Goal: Task Accomplishment & Management: Manage account settings

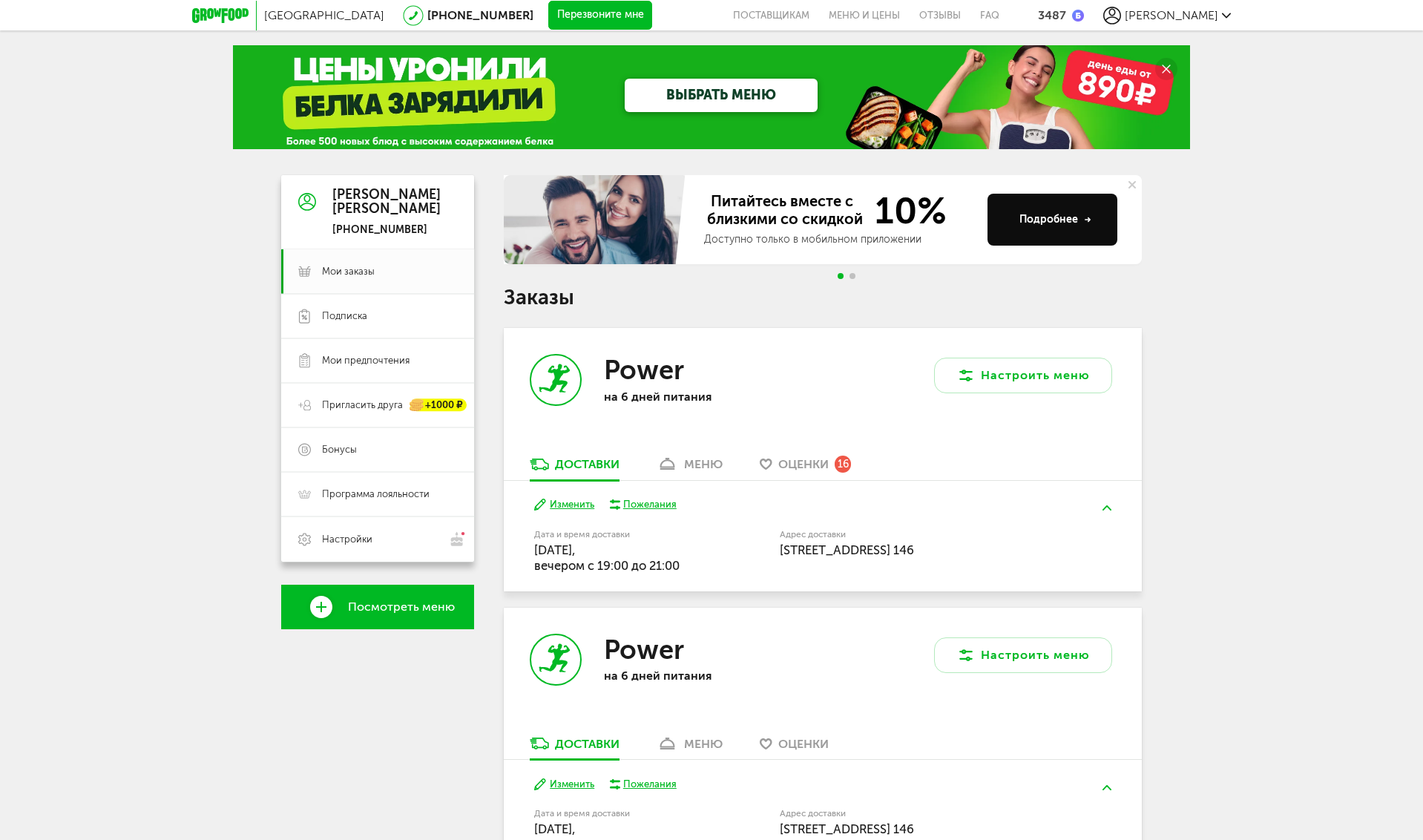
scroll to position [74, 0]
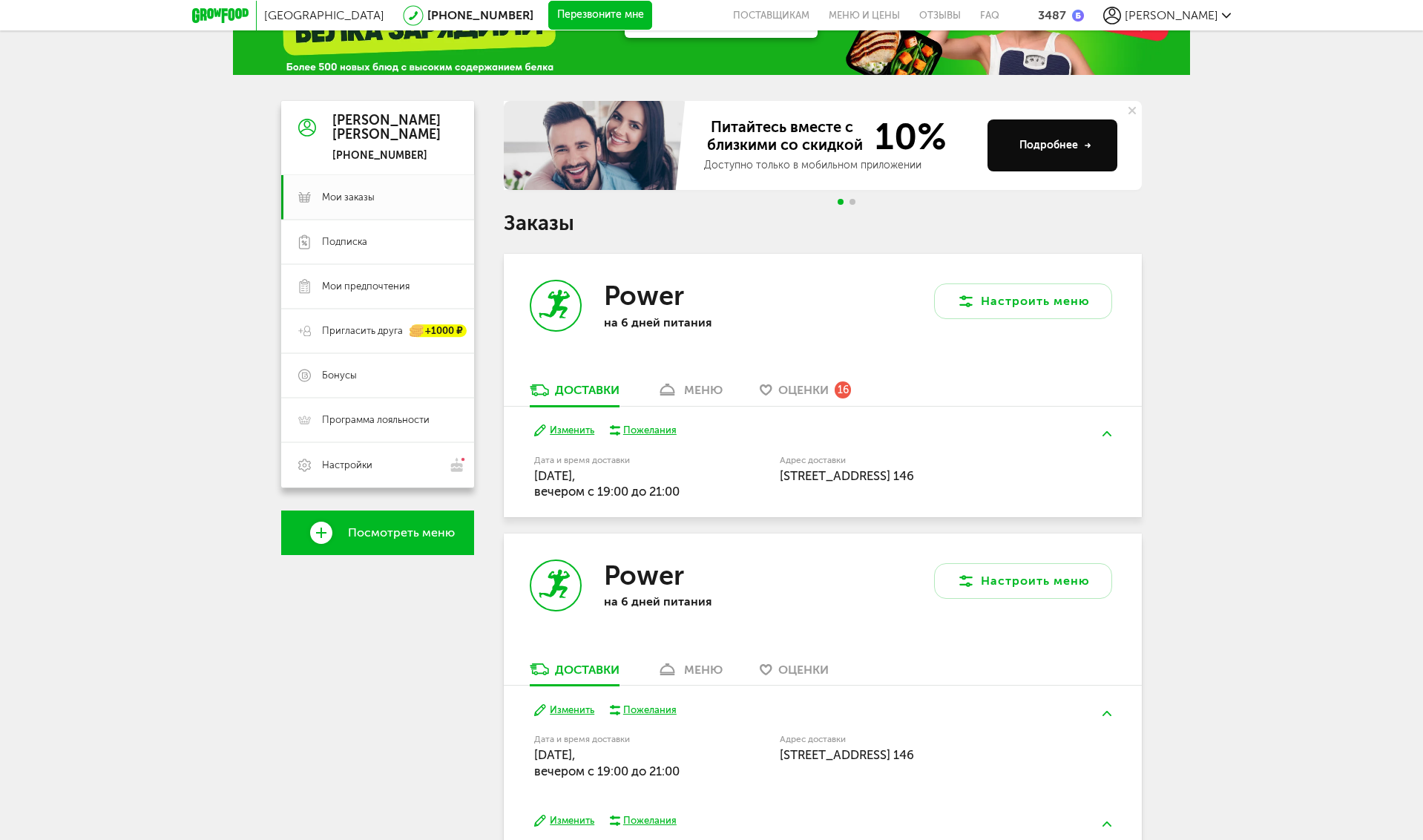
click at [708, 398] on link "меню" at bounding box center [689, 394] width 80 height 24
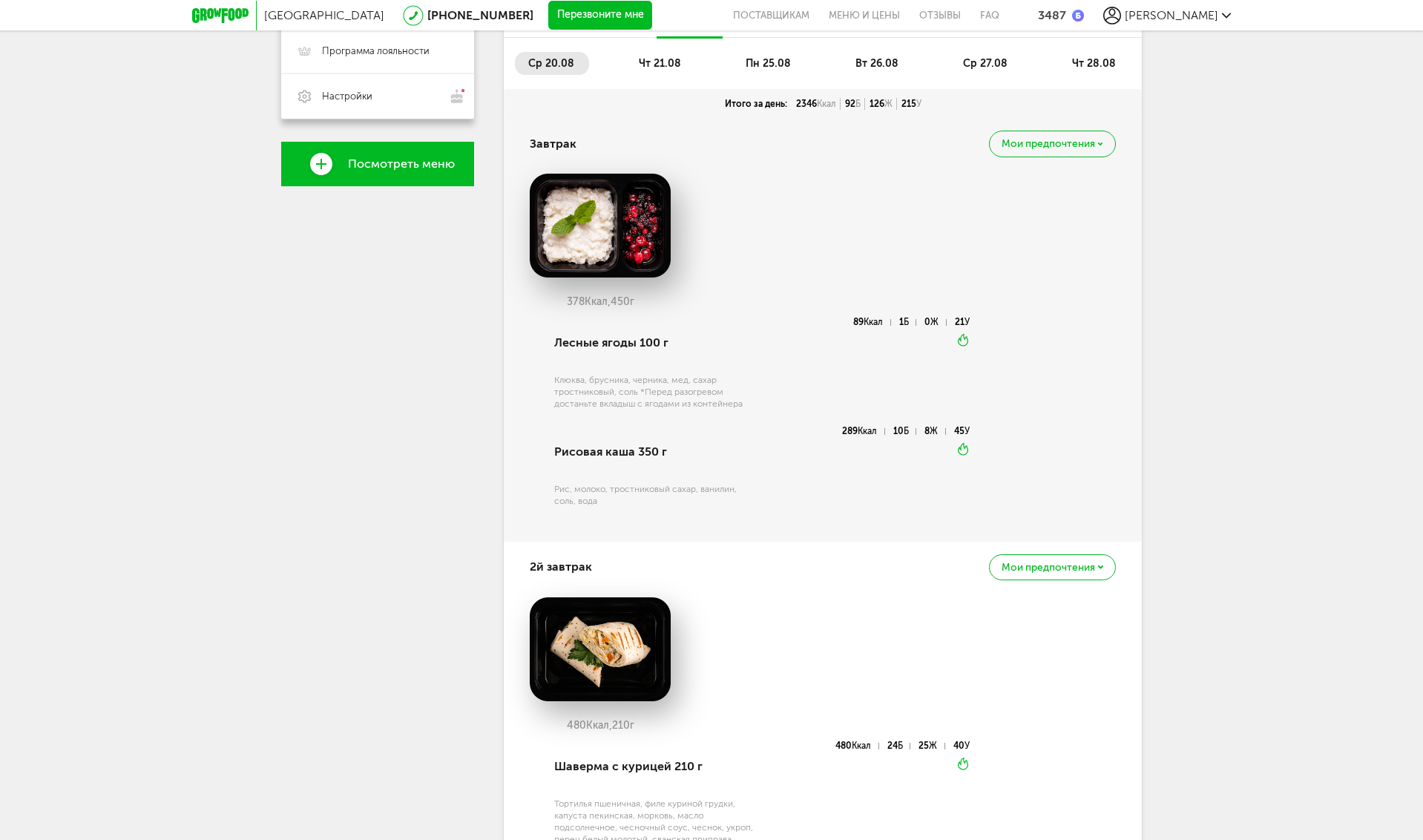
scroll to position [297, 0]
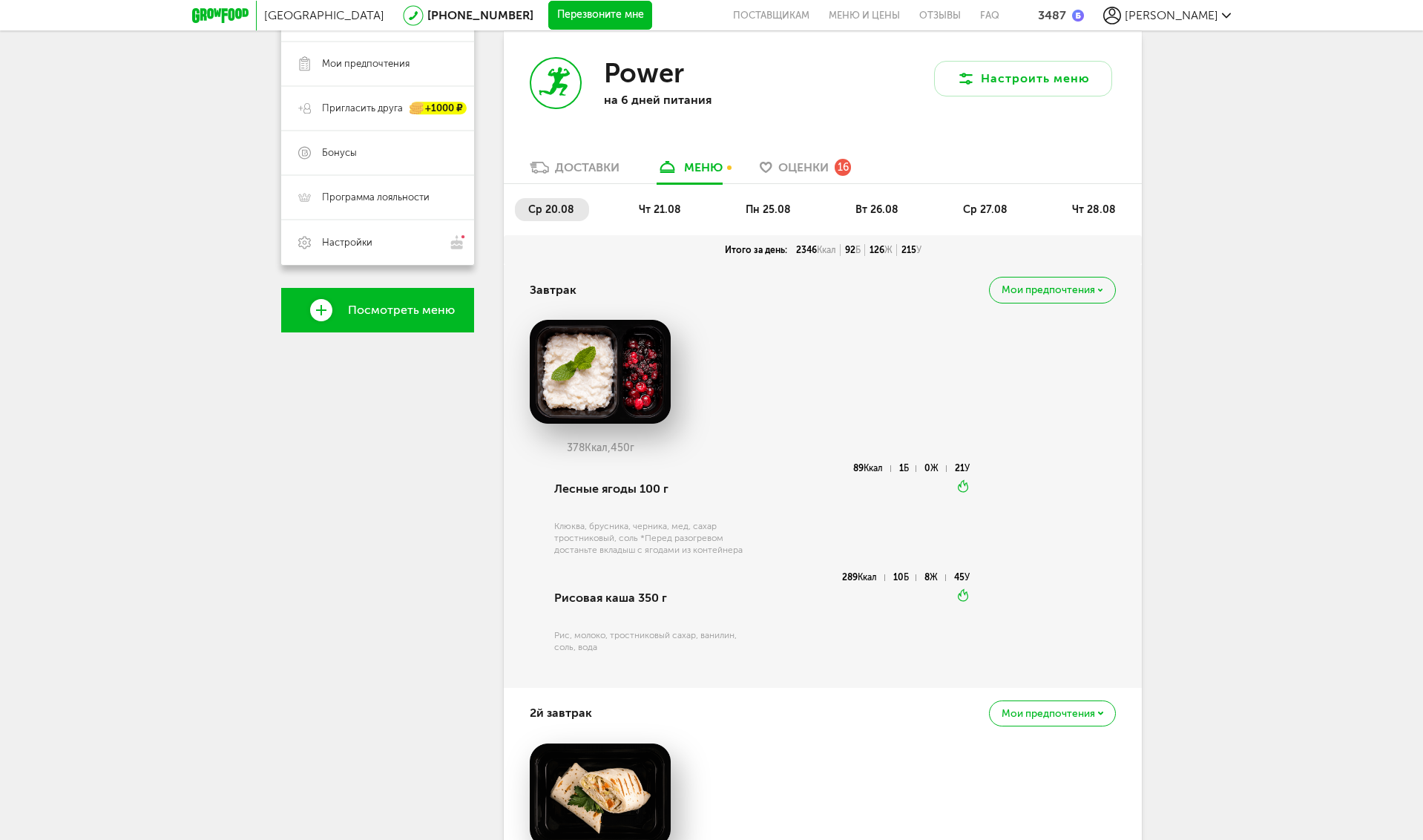
click at [763, 210] on span "пн 25.08" at bounding box center [768, 209] width 45 height 13
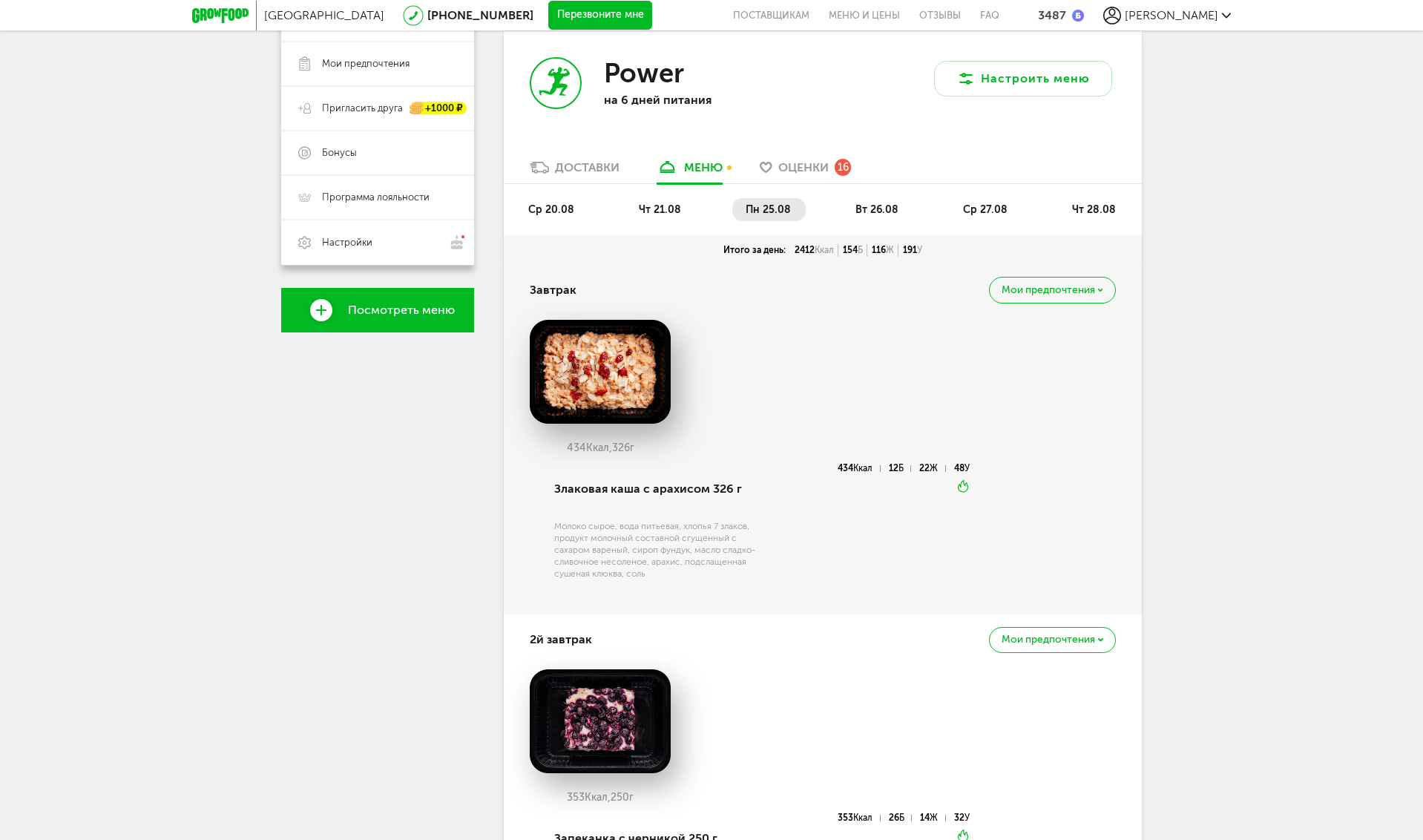
click at [866, 205] on span "вт 26.08" at bounding box center [877, 209] width 43 height 13
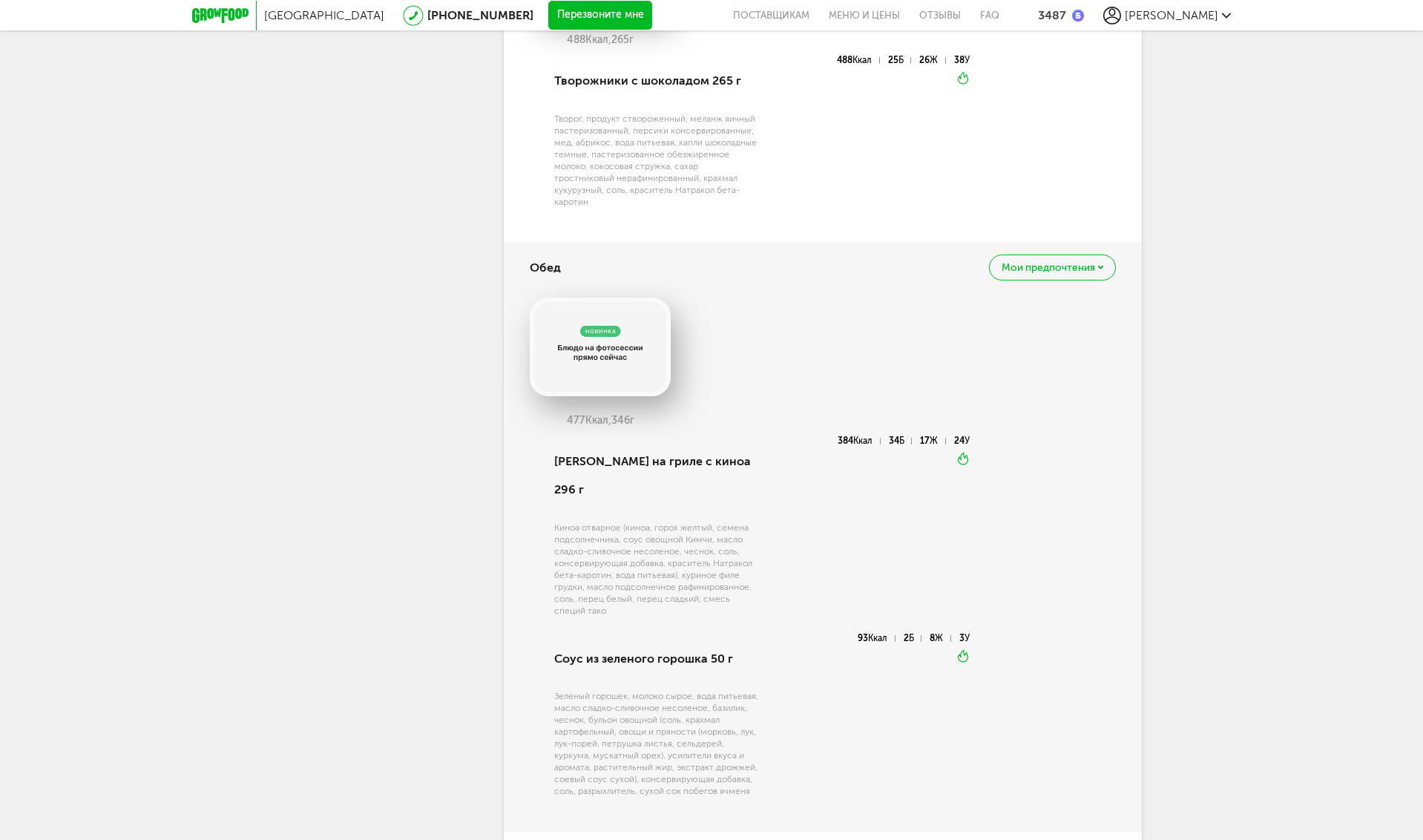
scroll to position [1113, 0]
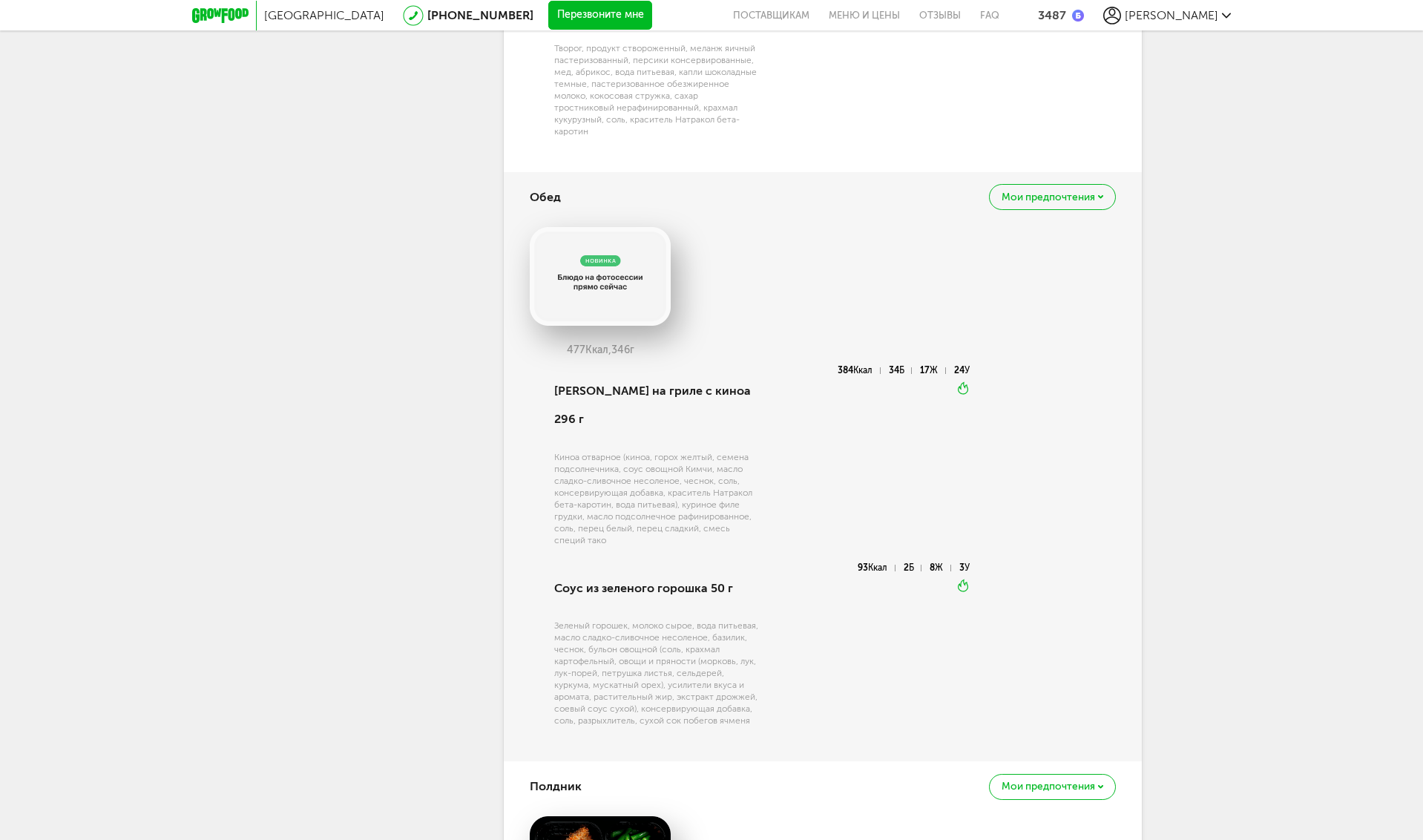
click at [1092, 199] on div "Мои предпочтения" at bounding box center [1052, 197] width 127 height 26
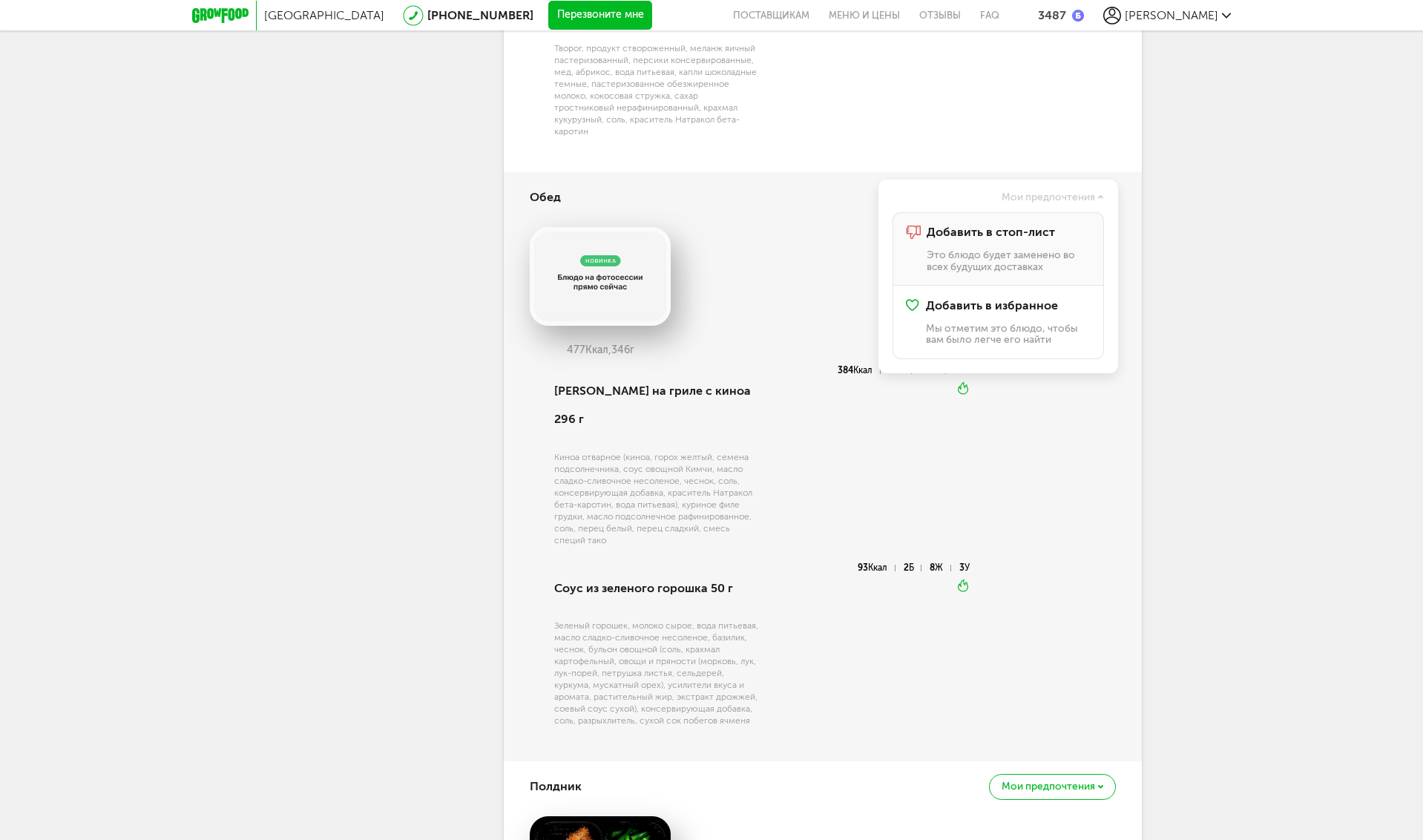
click at [982, 239] on span "Добавить в стоп-лист" at bounding box center [991, 232] width 128 height 14
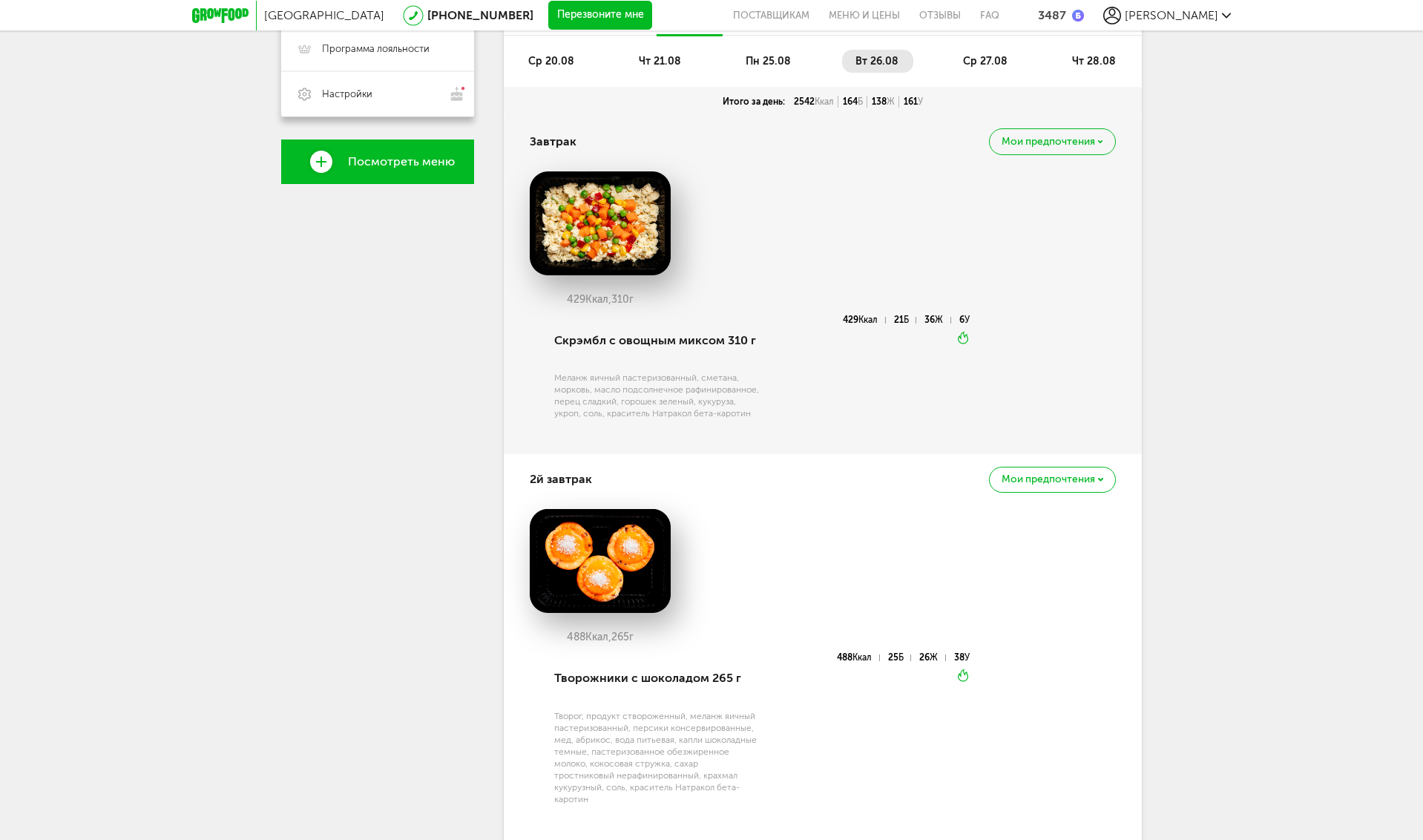
scroll to position [593, 0]
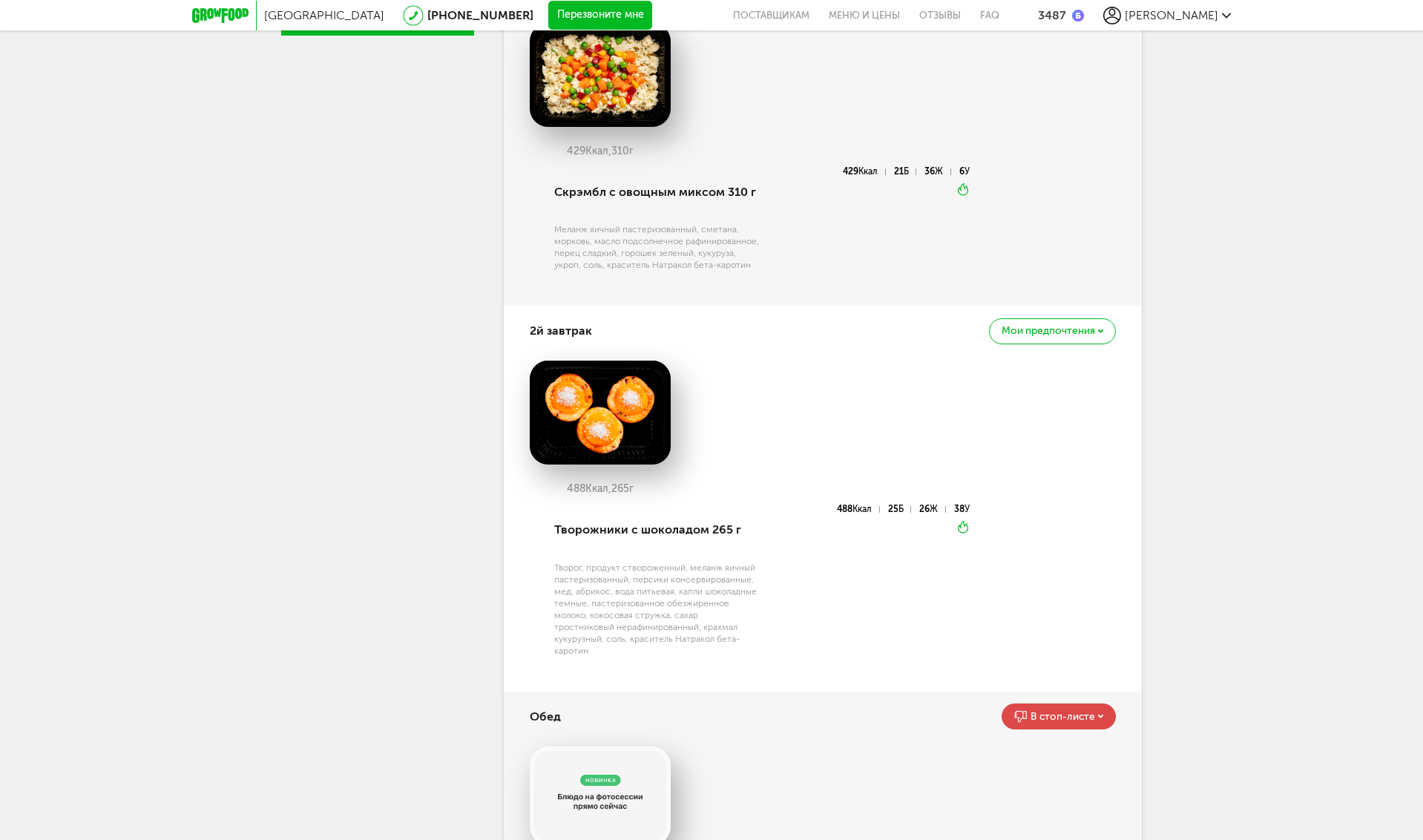
click at [1093, 337] on span "Мои предпочтения" at bounding box center [1048, 331] width 93 height 10
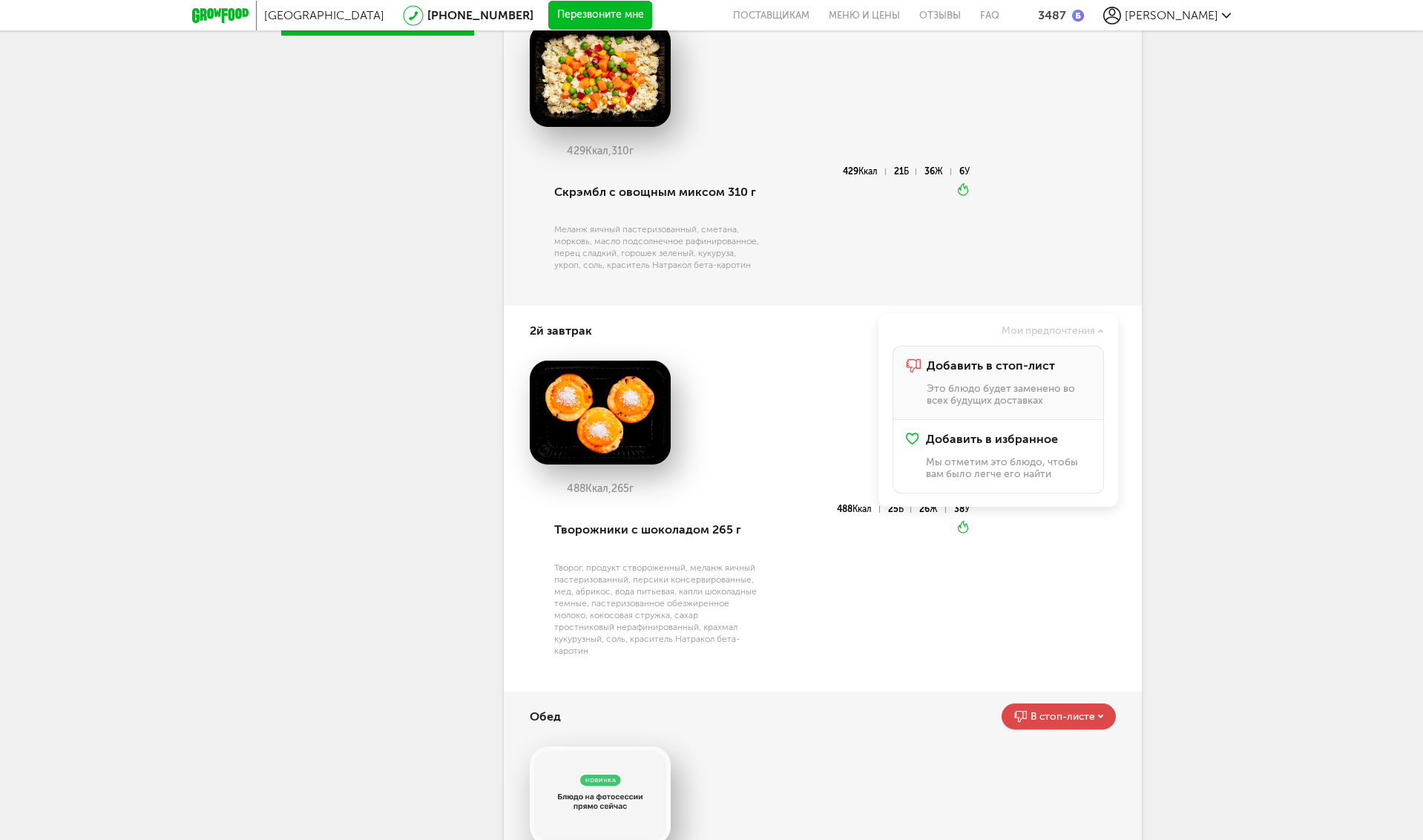
click at [969, 396] on p "Это блюдо будет заменено во всех будущих доставках" at bounding box center [1009, 394] width 164 height 23
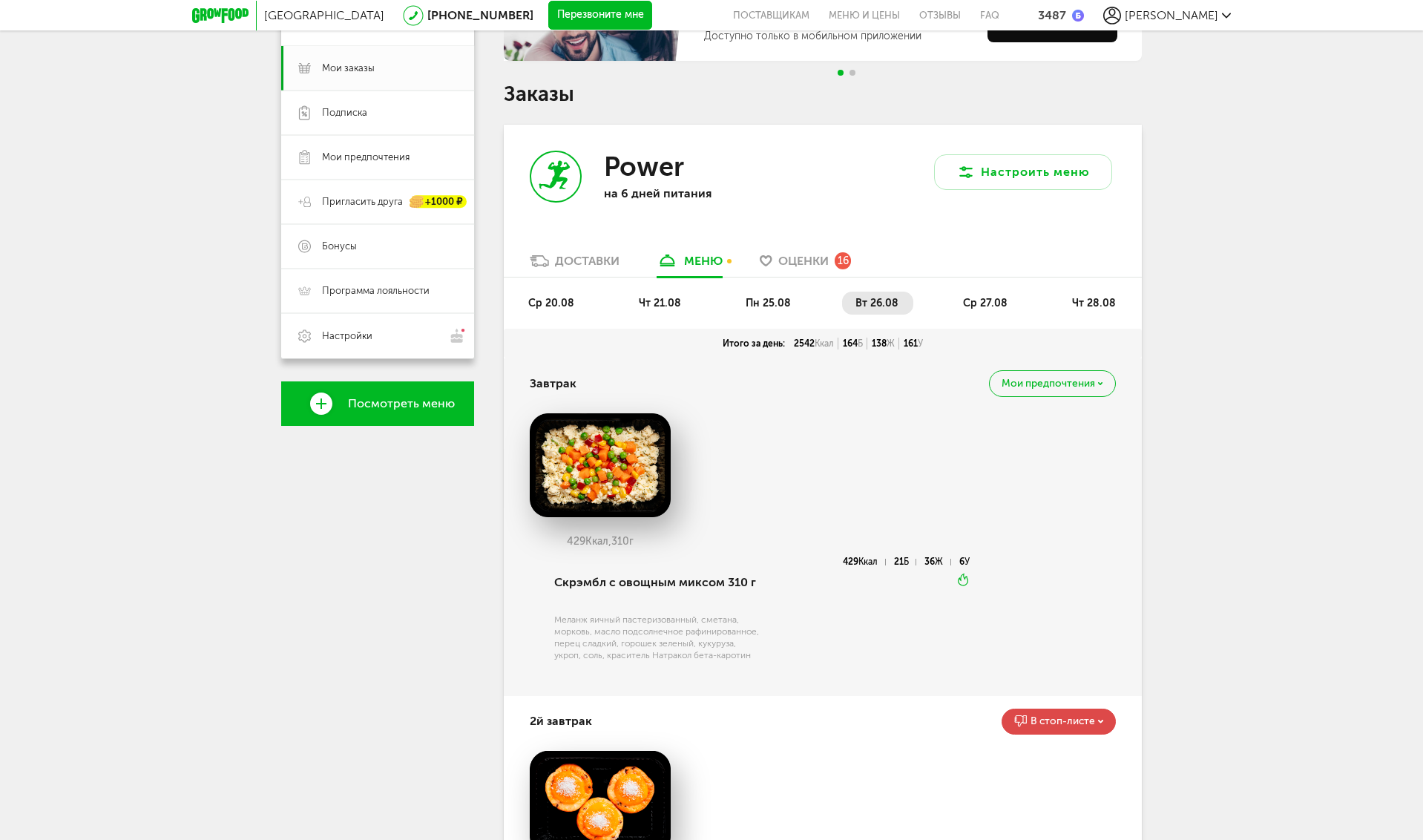
scroll to position [0, 0]
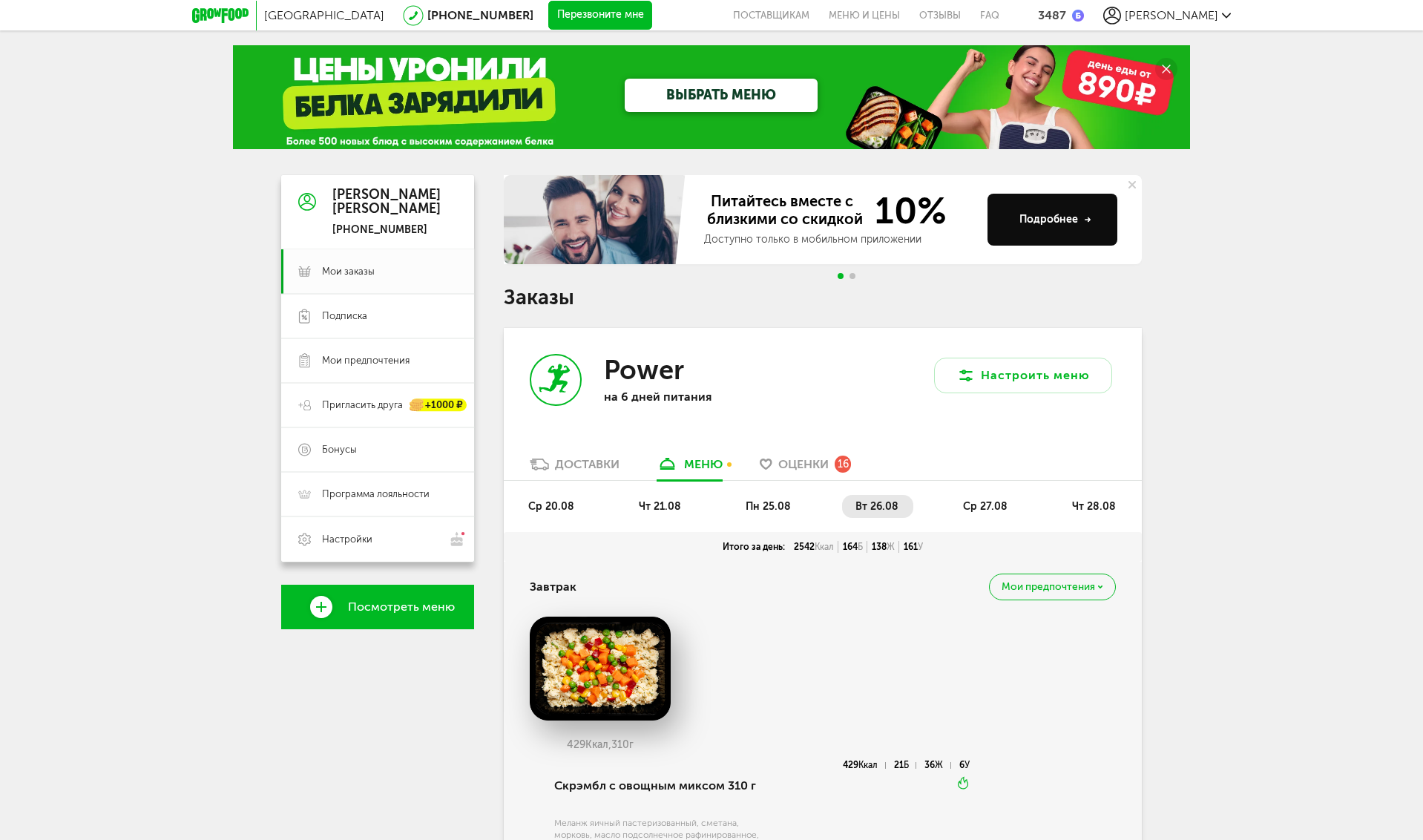
click at [1066, 20] on div "3487" at bounding box center [1051, 15] width 28 height 14
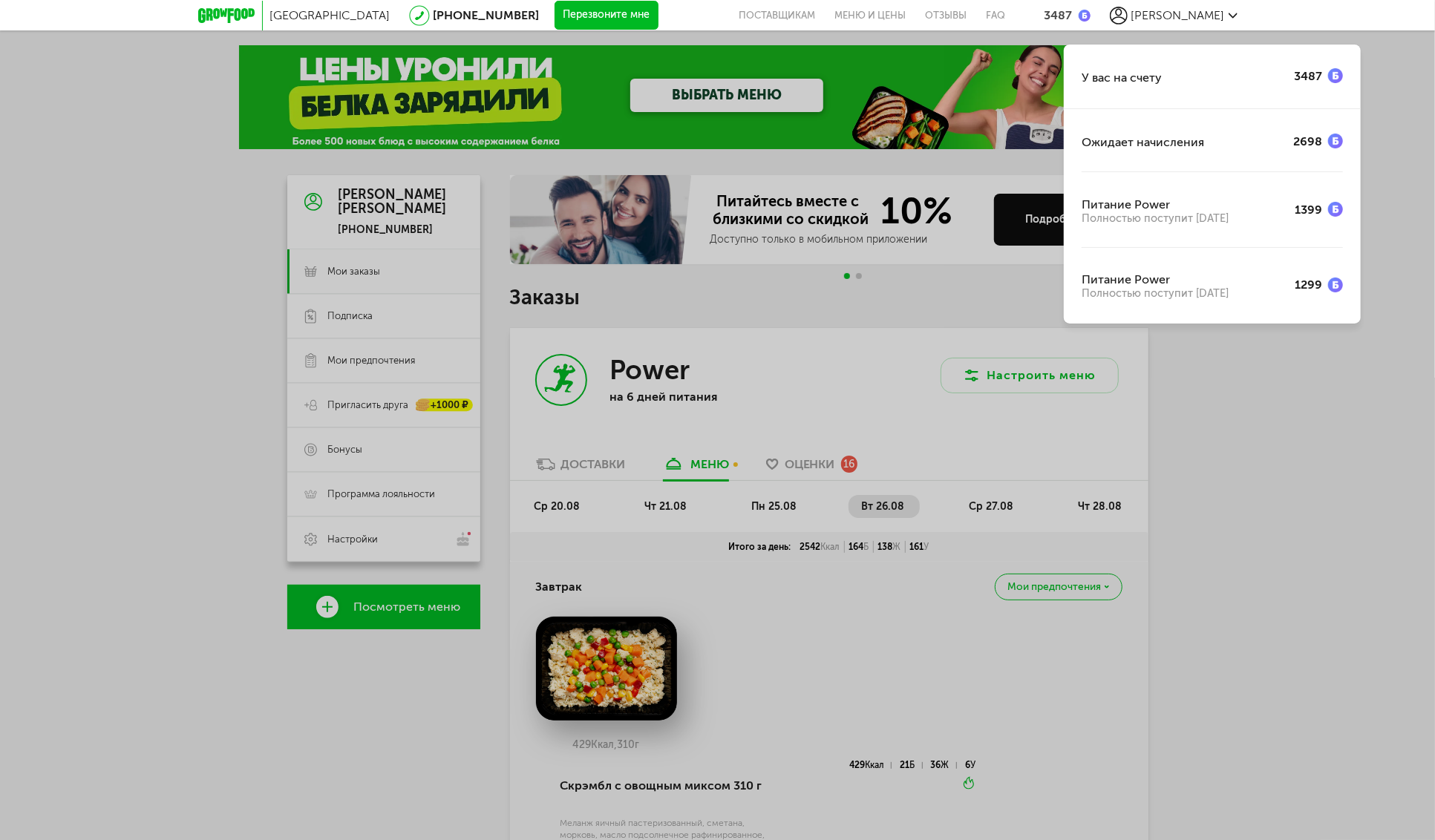
click at [1271, 403] on div "У вас на счету 3487 Ожидает начисления 2698 Питание Power Полностью поступит [D…" at bounding box center [717, 420] width 1435 height 840
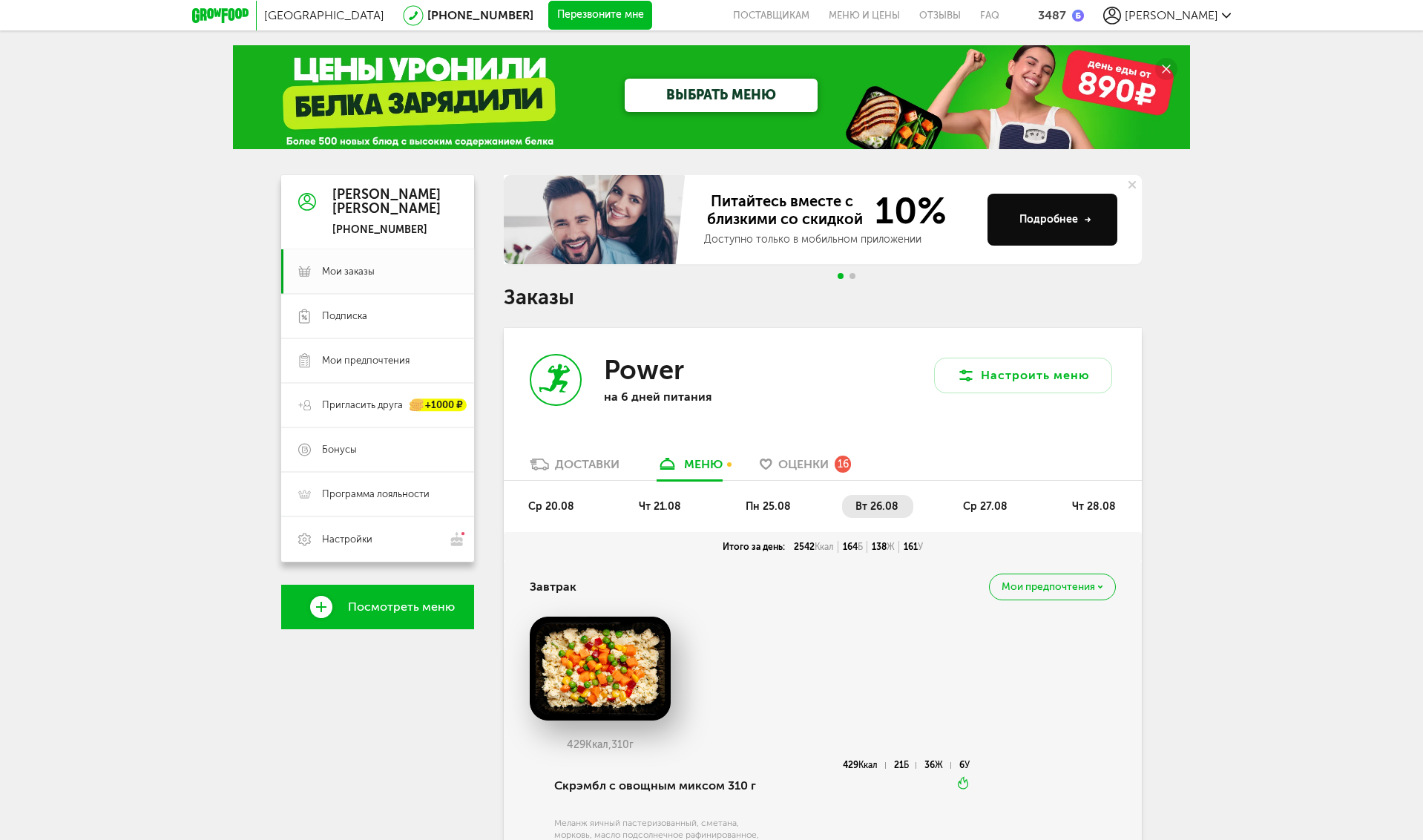
click at [1211, 13] on span "[PERSON_NAME]" at bounding box center [1171, 15] width 93 height 14
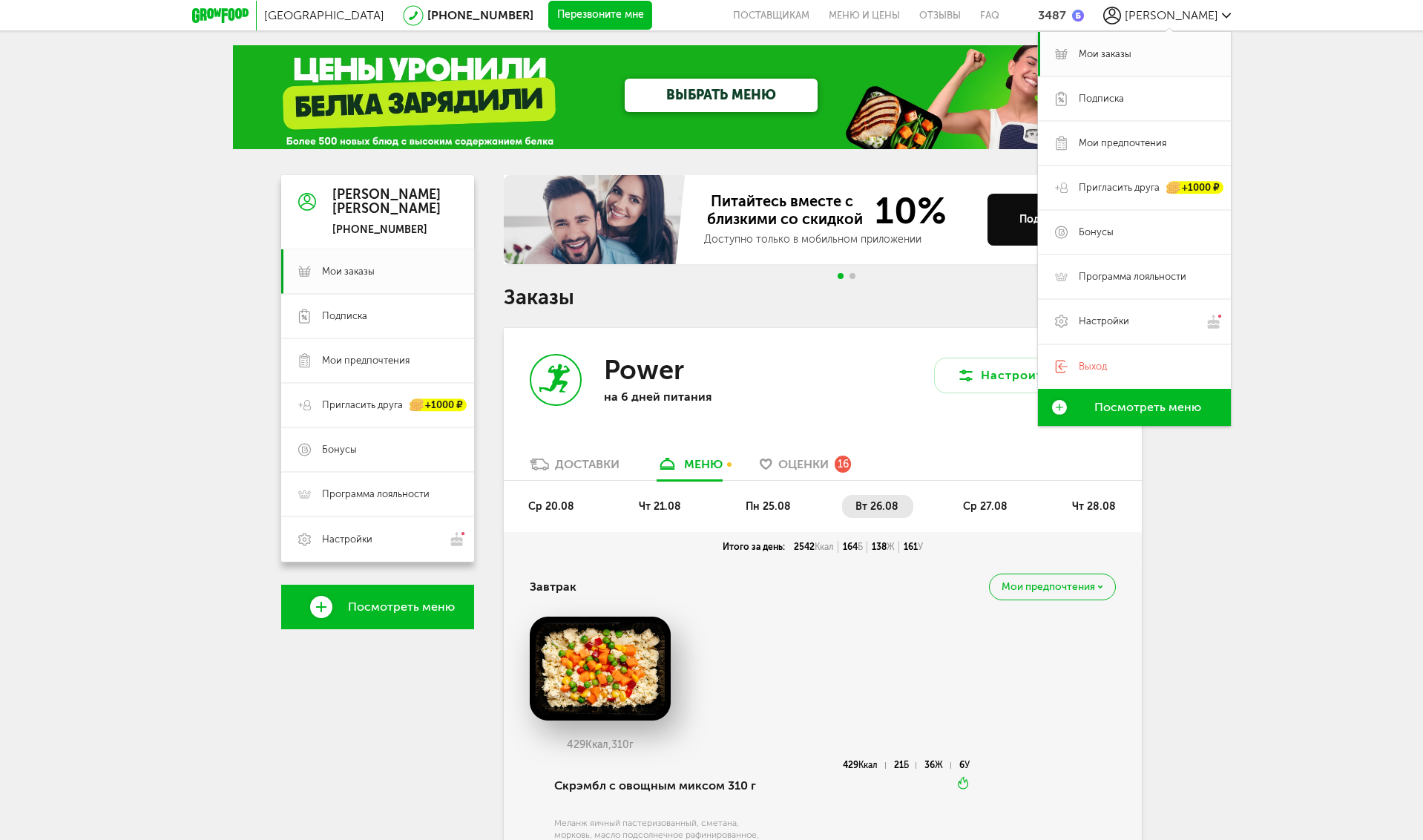
drag, startPoint x: 1389, startPoint y: 109, endPoint x: 1331, endPoint y: 92, distance: 60.4
